Goal: Task Accomplishment & Management: Manage account settings

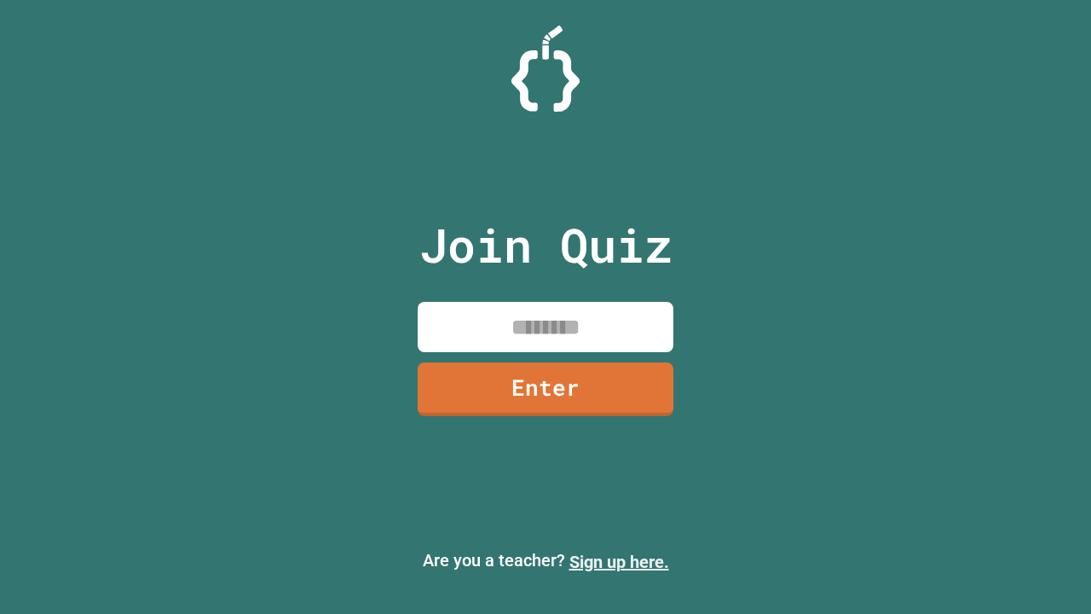
click at [619, 562] on link "Sign up here." at bounding box center [619, 562] width 100 height 20
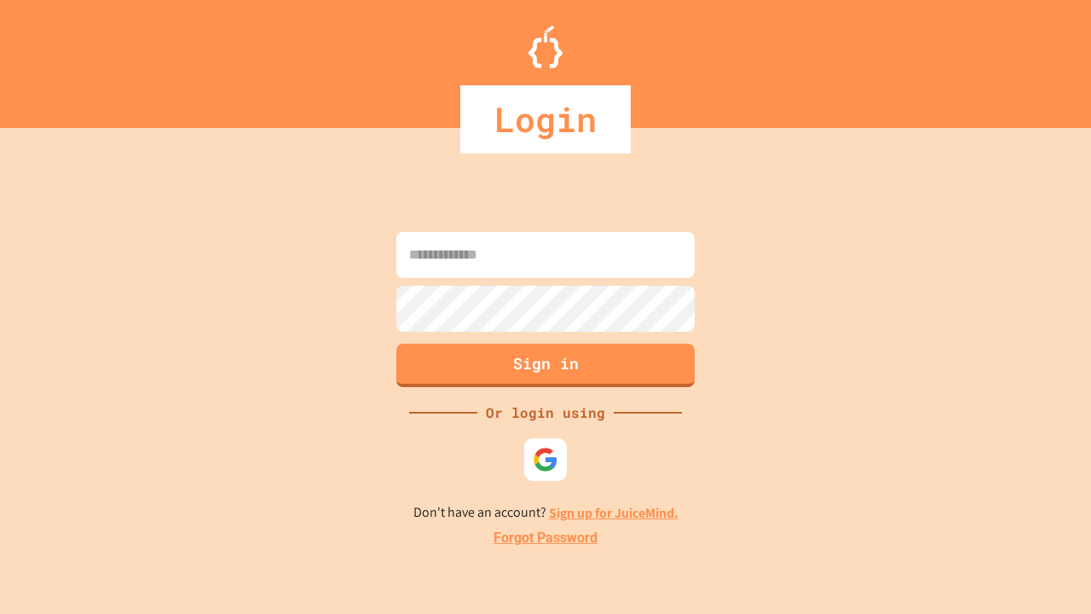
click at [546, 538] on link "Forgot Password" at bounding box center [546, 538] width 104 height 20
